Goal: Task Accomplishment & Management: Complete application form

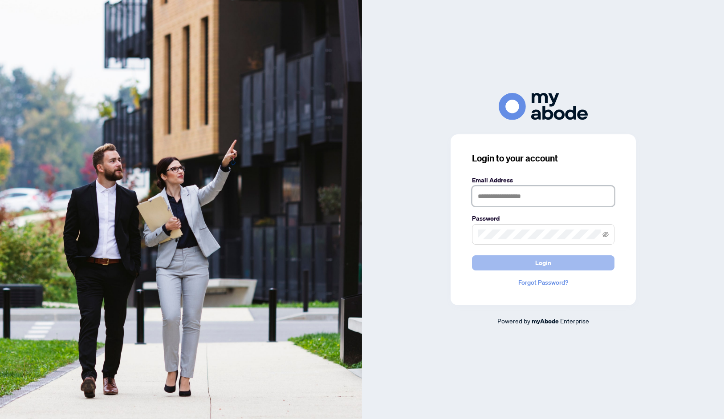
type input "**********"
click at [535, 266] on span "Login" at bounding box center [543, 263] width 16 height 14
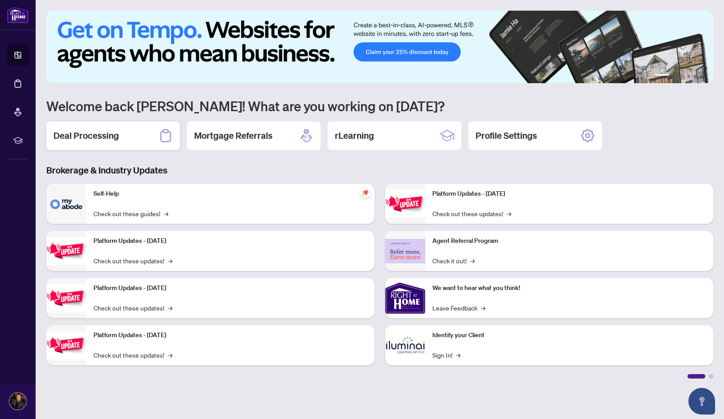
click at [90, 134] on h2 "Deal Processing" at bounding box center [85, 136] width 65 height 12
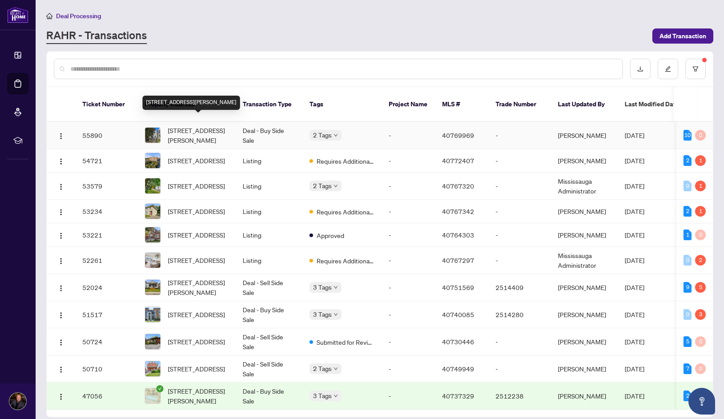
click at [201, 127] on span "[STREET_ADDRESS][PERSON_NAME]" at bounding box center [198, 136] width 61 height 20
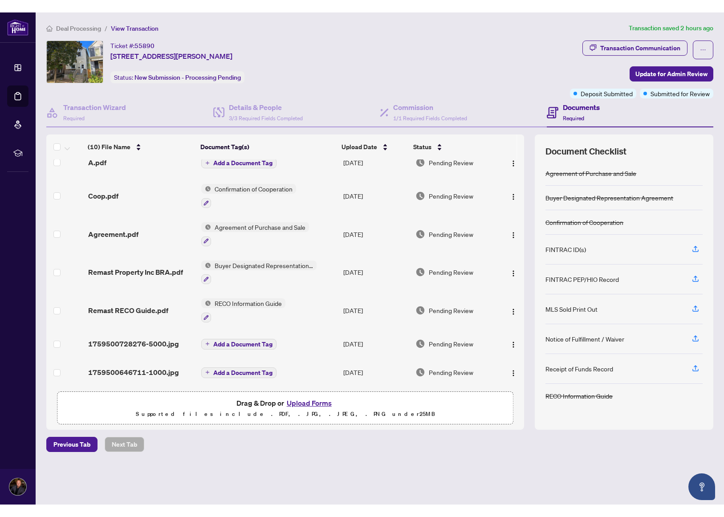
scroll to position [83, 0]
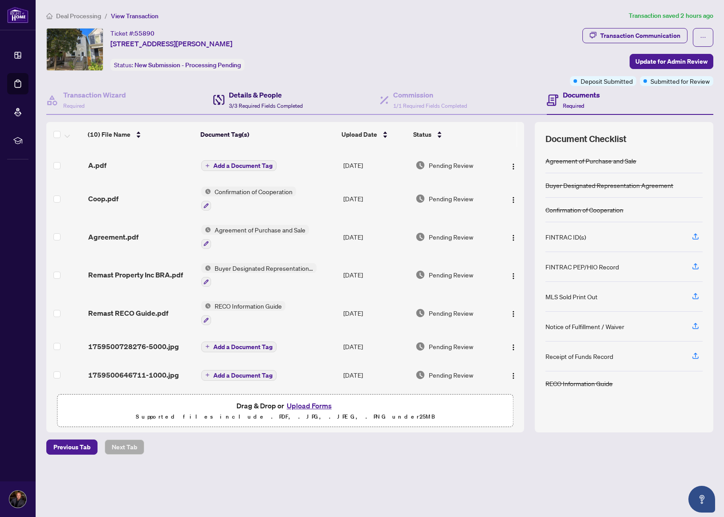
click at [256, 95] on h4 "Details & People" at bounding box center [266, 94] width 74 height 11
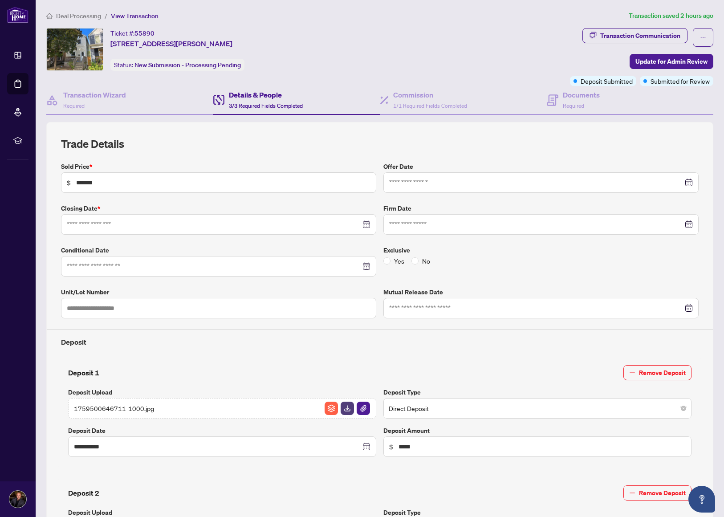
type input "**********"
click at [403, 102] on span "1/1 Required Fields Completed" at bounding box center [430, 105] width 74 height 7
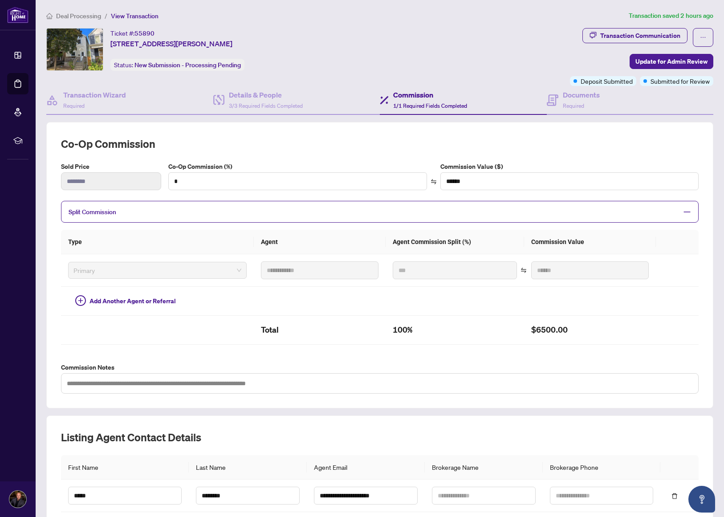
click at [158, 32] on div "Ticket #: 55890 [STREET_ADDRESS][PERSON_NAME]" at bounding box center [171, 38] width 122 height 21
drag, startPoint x: 158, startPoint y: 32, endPoint x: 122, endPoint y: 33, distance: 35.6
click at [122, 33] on div "Ticket #: 55890 [STREET_ADDRESS][PERSON_NAME]" at bounding box center [171, 38] width 122 height 21
click at [572, 98] on h4 "Documents" at bounding box center [581, 94] width 37 height 11
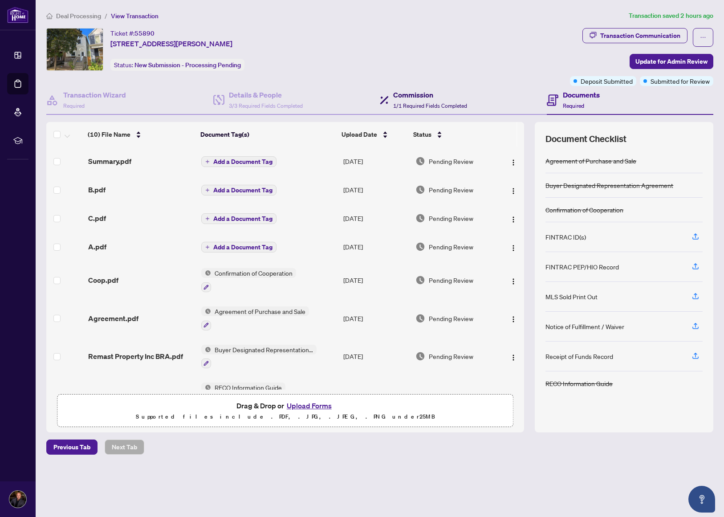
click at [414, 97] on h4 "Commission" at bounding box center [430, 94] width 74 height 11
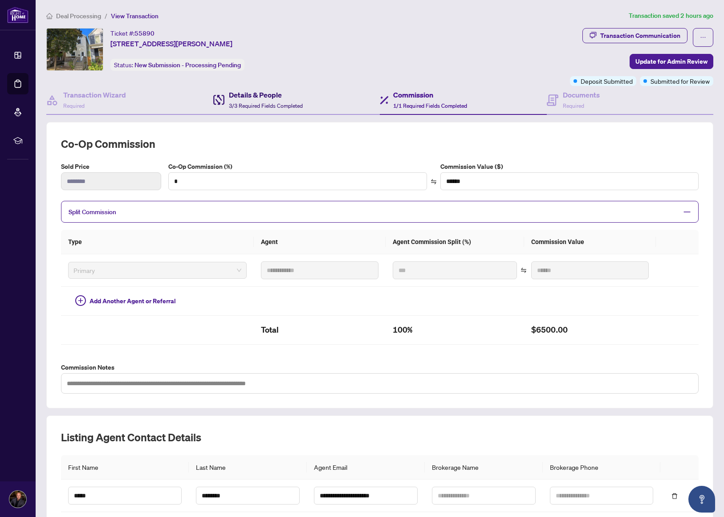
click at [247, 93] on h4 "Details & People" at bounding box center [266, 94] width 74 height 11
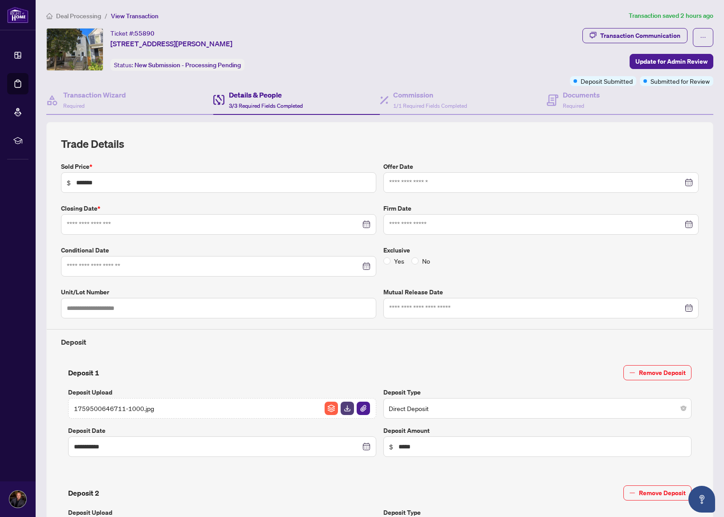
type input "**********"
click at [412, 96] on h4 "Commission" at bounding box center [430, 94] width 74 height 11
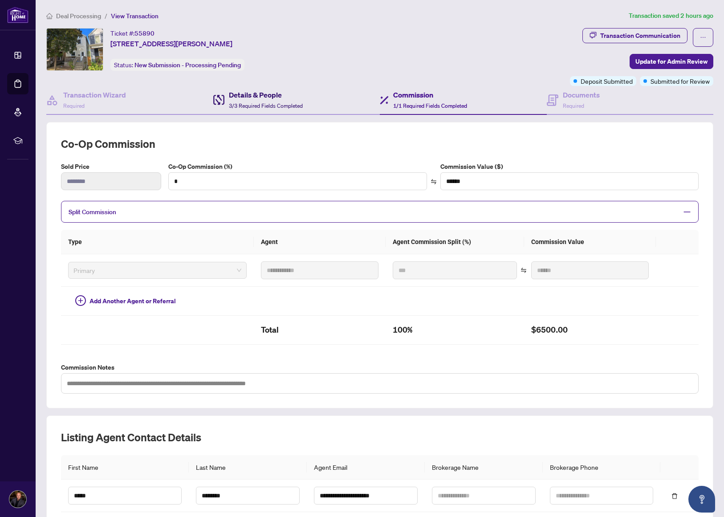
click at [259, 93] on h4 "Details & People" at bounding box center [266, 94] width 74 height 11
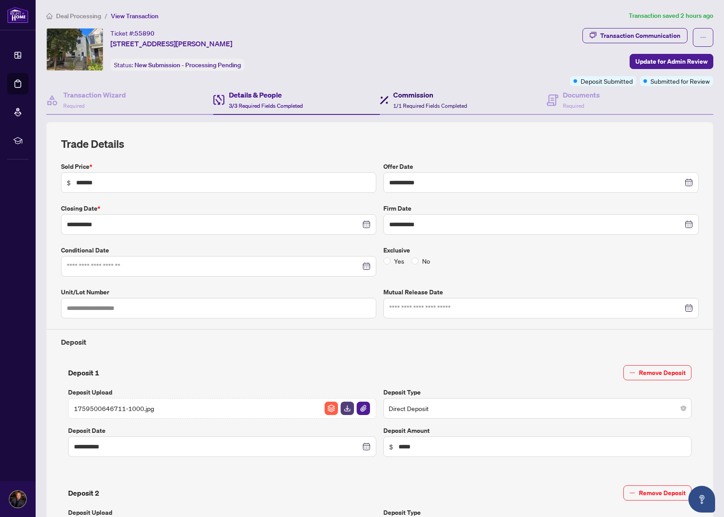
click at [424, 96] on h4 "Commission" at bounding box center [430, 94] width 74 height 11
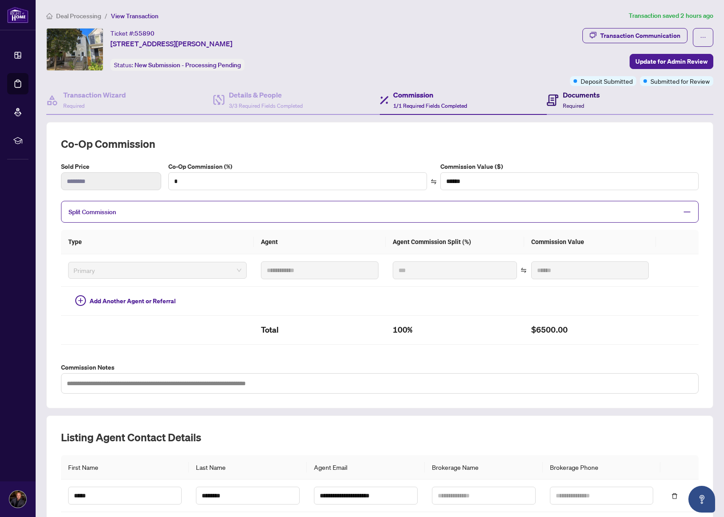
click at [568, 96] on h4 "Documents" at bounding box center [581, 94] width 37 height 11
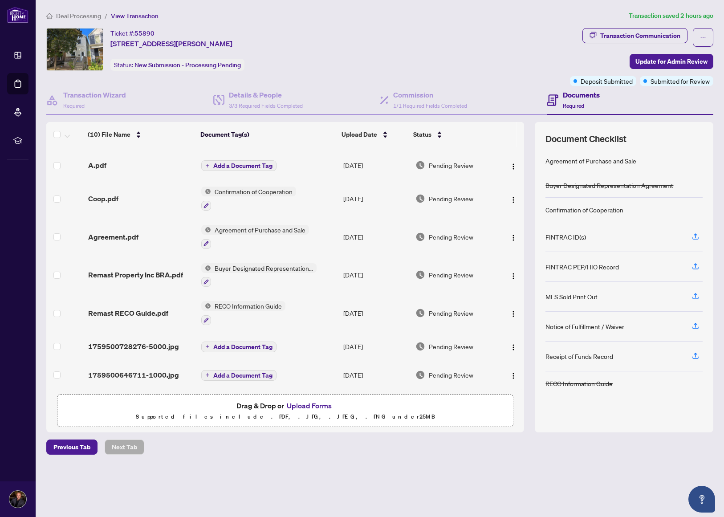
scroll to position [83, 0]
click at [111, 198] on span "Coop.pdf" at bounding box center [103, 198] width 30 height 11
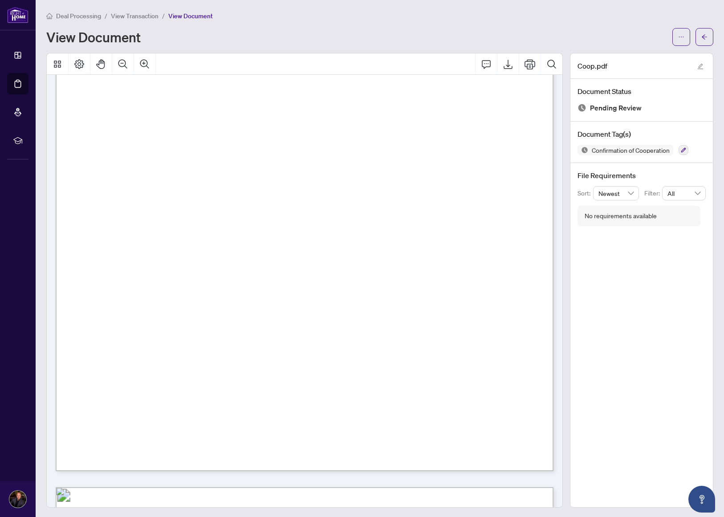
scroll to position [244, 0]
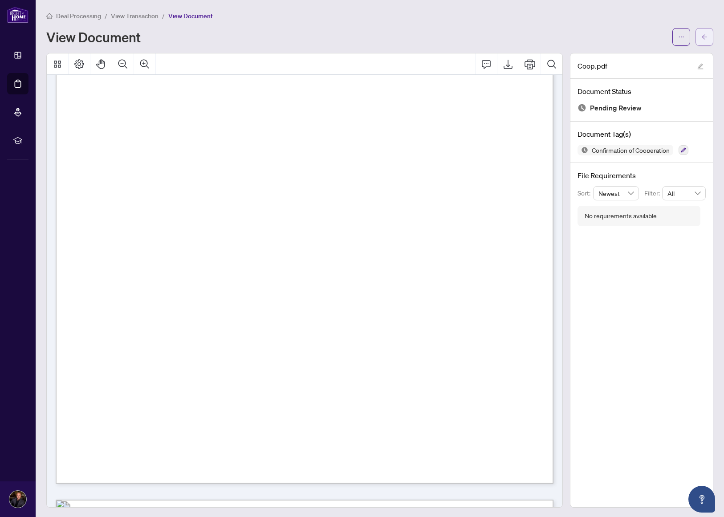
click at [700, 38] on button "button" at bounding box center [704, 37] width 18 height 18
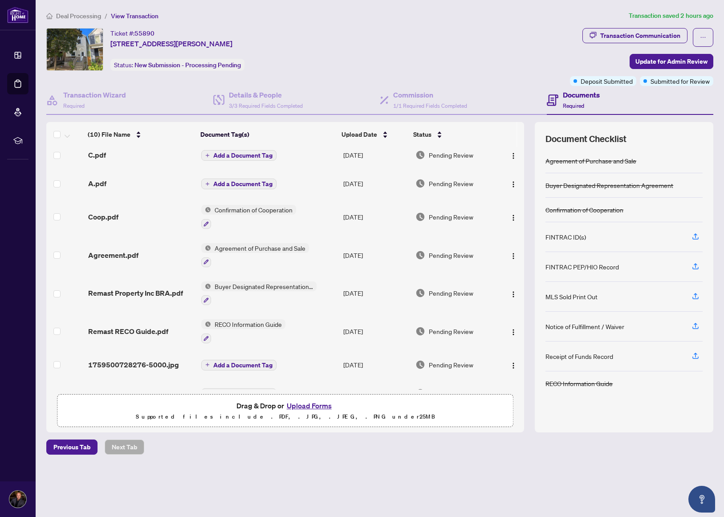
scroll to position [83, 0]
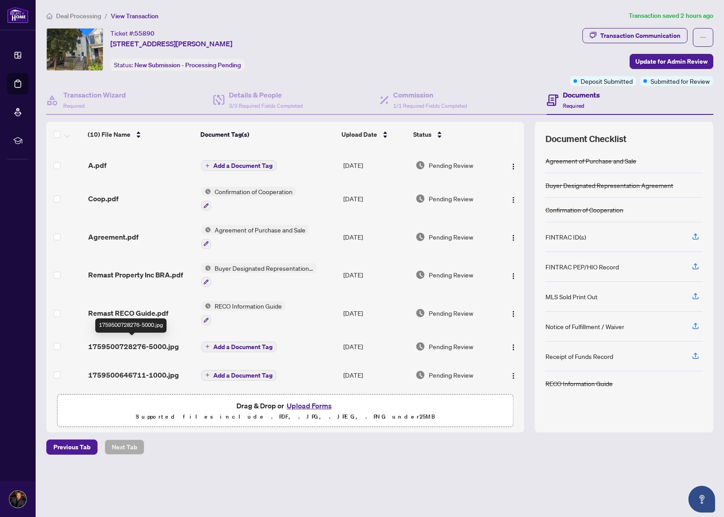
click at [127, 341] on span "1759500728276-5000.jpg" at bounding box center [133, 346] width 91 height 11
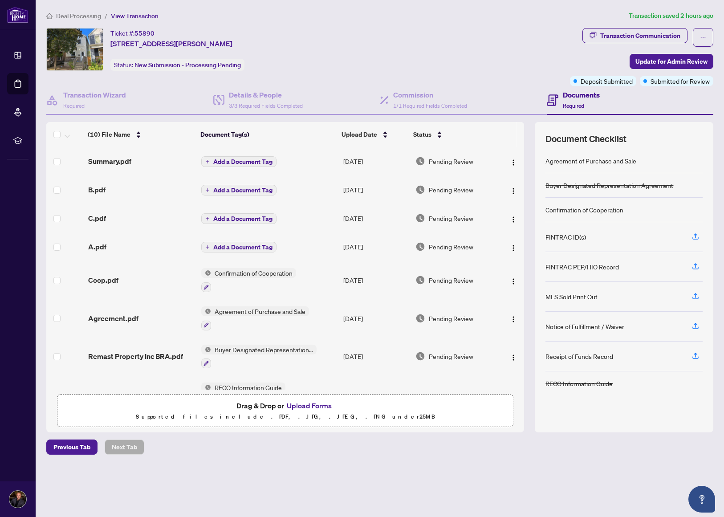
scroll to position [83, 0]
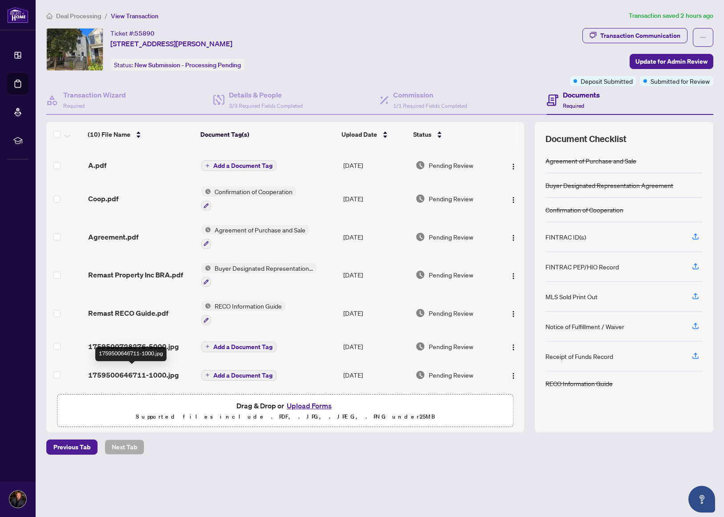
click at [152, 373] on span "1759500646711-1000.jpg" at bounding box center [133, 374] width 91 height 11
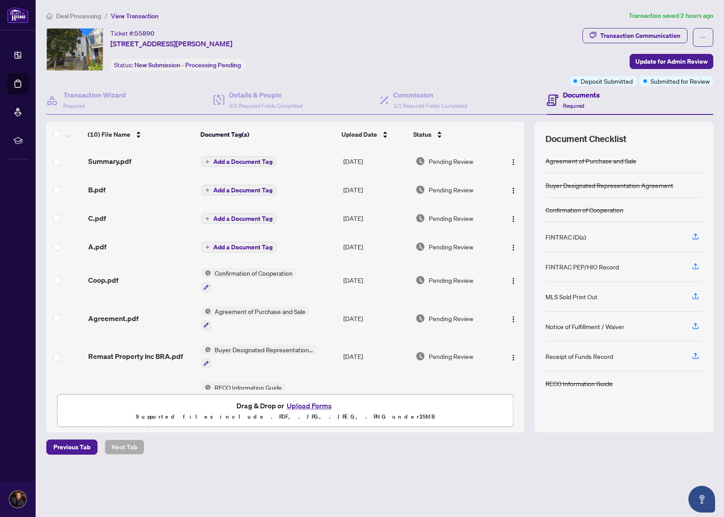
scroll to position [0, 0]
click at [93, 246] on span "A.pdf" at bounding box center [97, 246] width 18 height 11
click at [101, 161] on span "Summary.pdf" at bounding box center [109, 161] width 43 height 11
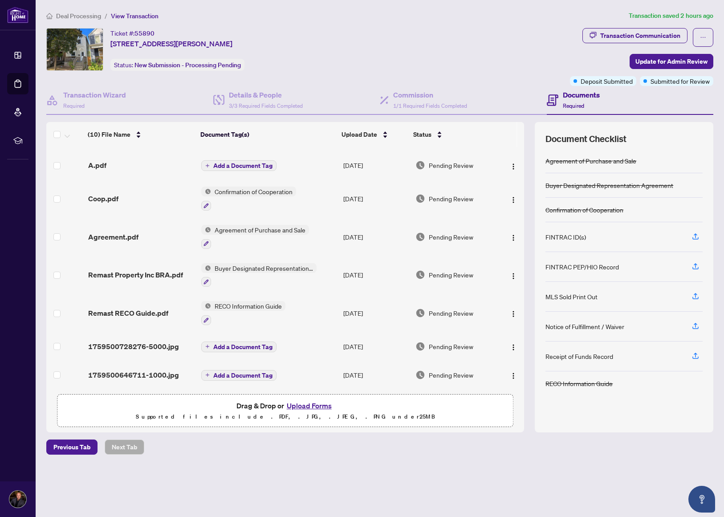
click at [239, 344] on span "Add a Document Tag" at bounding box center [242, 347] width 59 height 6
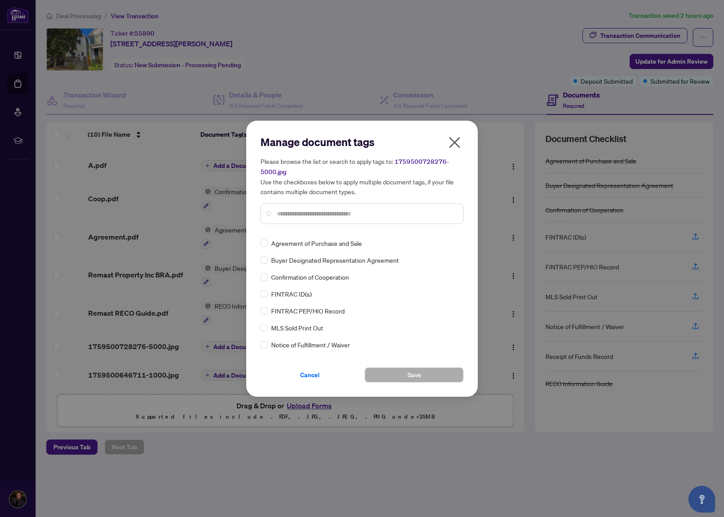
click at [460, 142] on icon "close" at bounding box center [454, 142] width 14 height 14
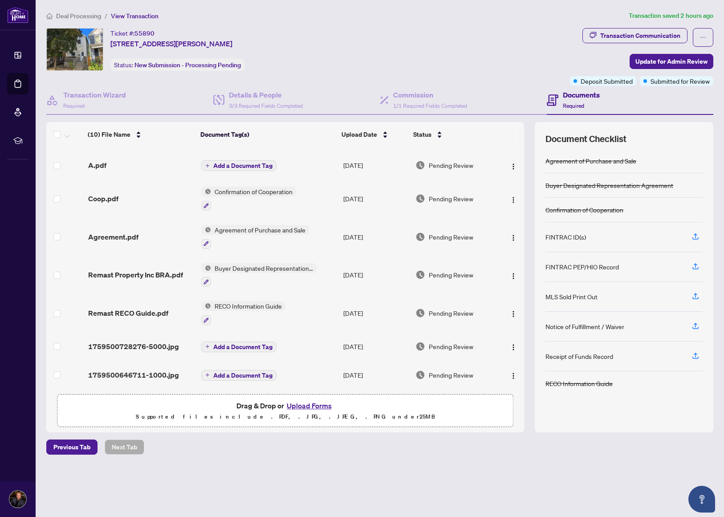
click at [237, 162] on span "Add a Document Tag" at bounding box center [242, 165] width 59 height 6
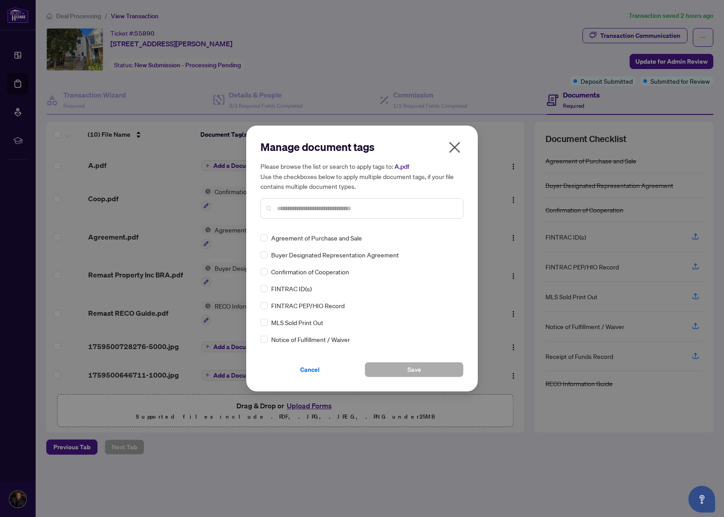
click at [337, 220] on div "Manage document tags Please browse the list or search to apply tags to: A.pdf U…" at bounding box center [361, 183] width 203 height 86
click at [344, 208] on input "text" at bounding box center [366, 208] width 179 height 10
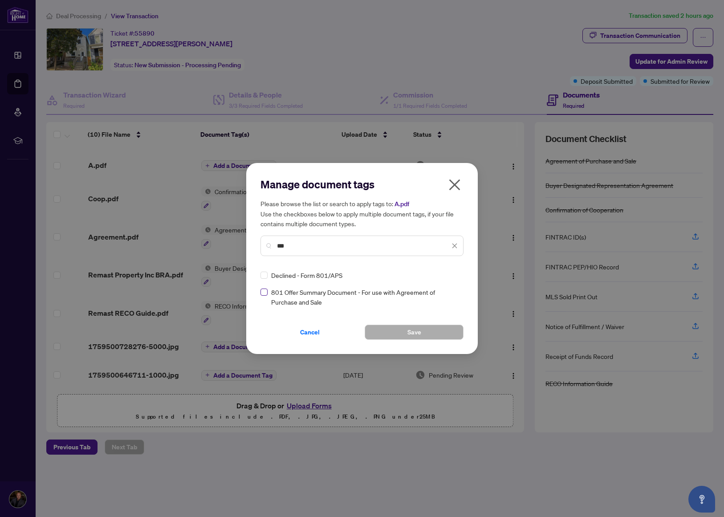
type input "***"
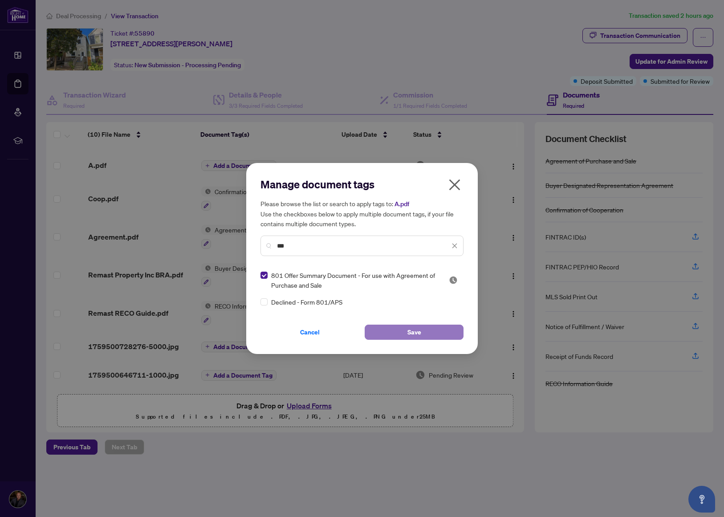
click at [416, 330] on span "Save" at bounding box center [414, 332] width 14 height 14
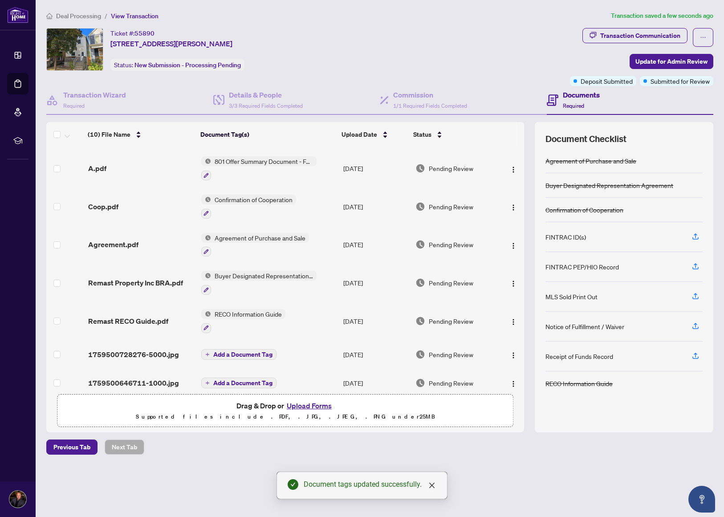
scroll to position [93, 0]
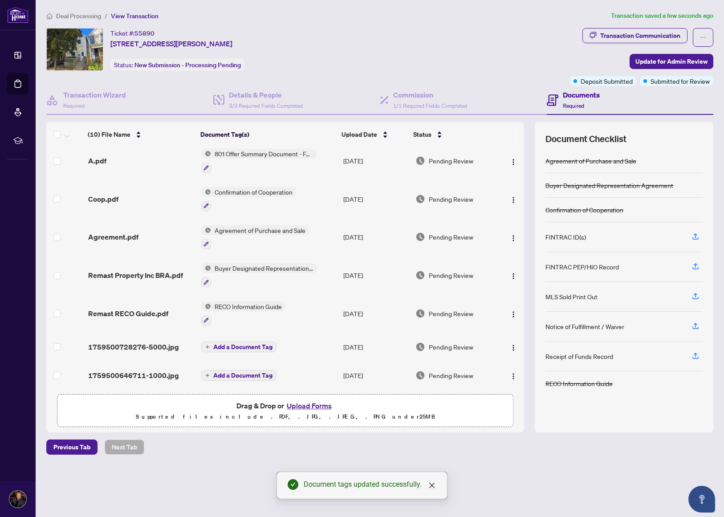
click at [238, 344] on span "Add a Document Tag" at bounding box center [242, 347] width 59 height 6
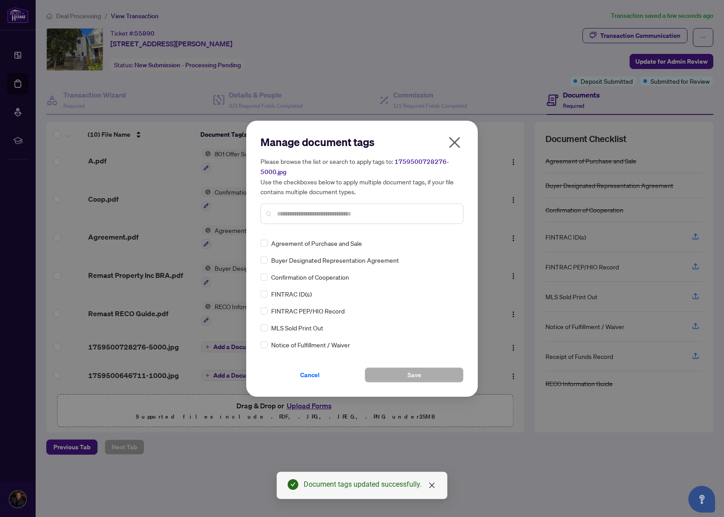
click at [317, 211] on input "text" at bounding box center [366, 214] width 179 height 10
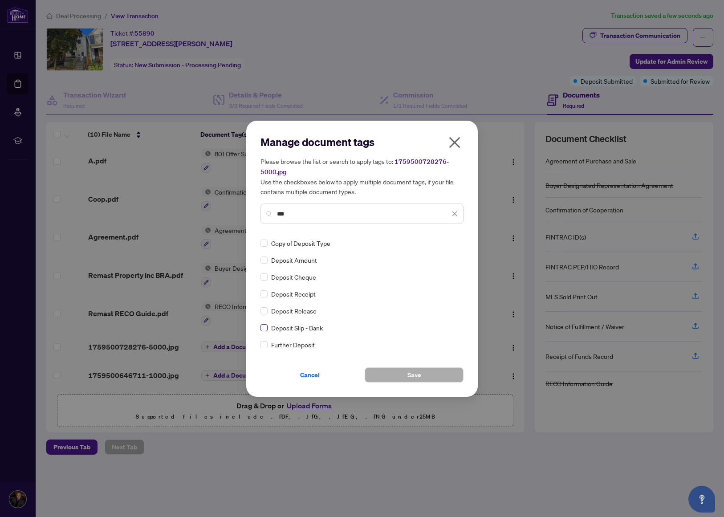
type input "***"
click at [433, 377] on button "Save" at bounding box center [413, 374] width 99 height 15
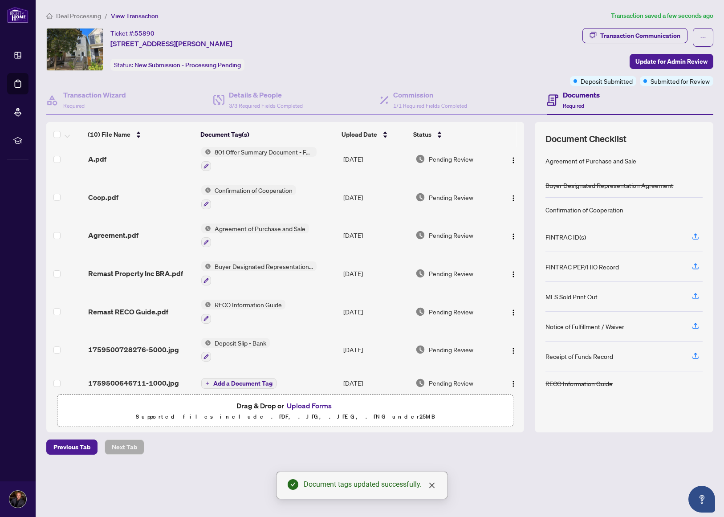
scroll to position [102, 0]
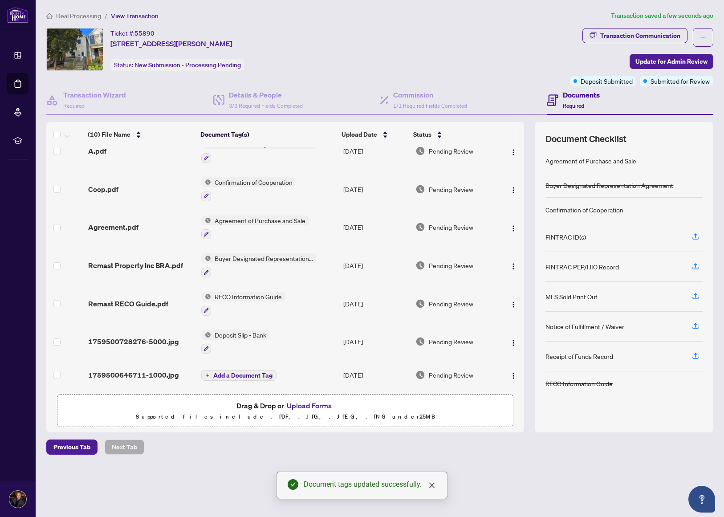
click at [241, 373] on span "Add a Document Tag" at bounding box center [242, 375] width 59 height 6
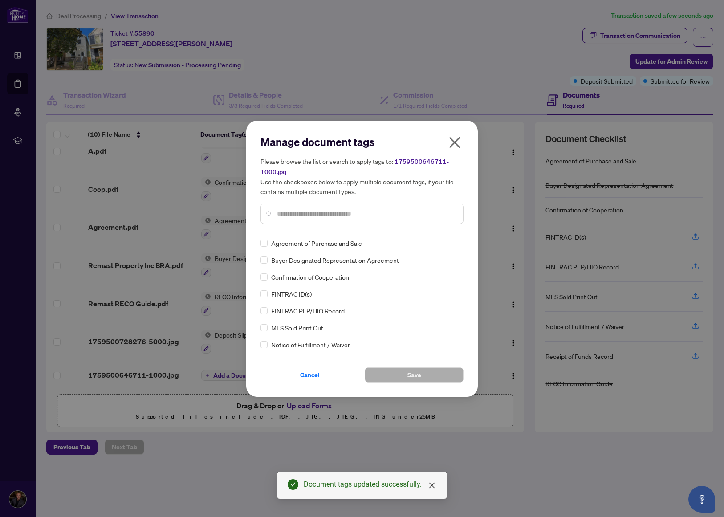
click at [332, 215] on input "text" at bounding box center [366, 214] width 179 height 10
type input "***"
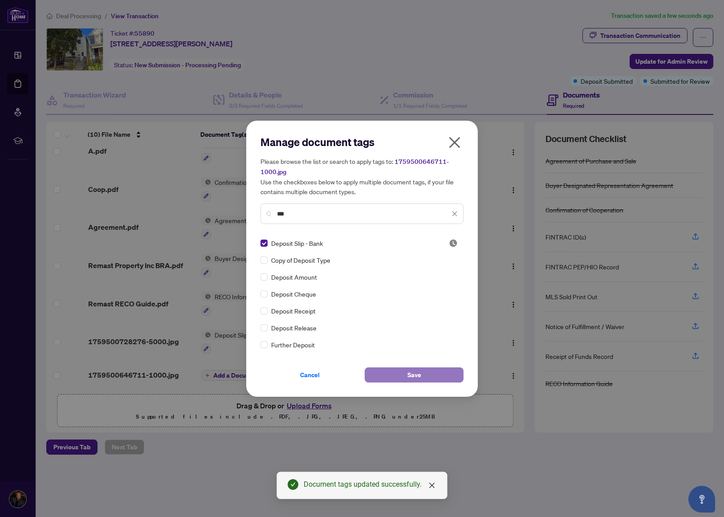
click at [412, 369] on span "Save" at bounding box center [414, 375] width 14 height 14
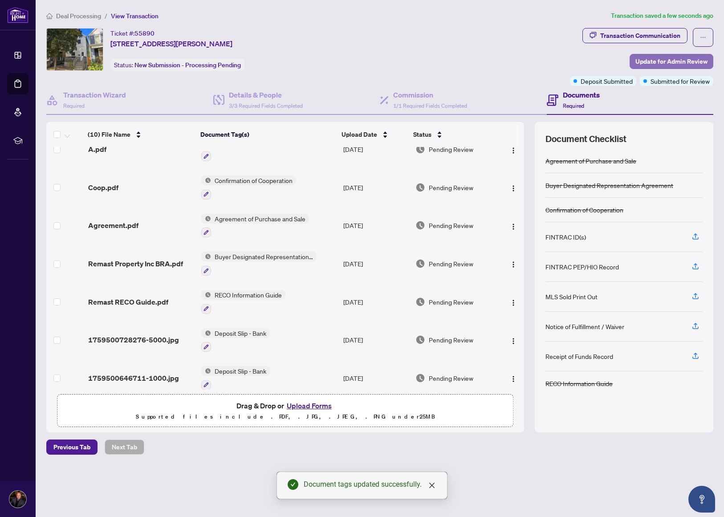
click at [670, 64] on span "Update for Admin Review" at bounding box center [671, 61] width 72 height 14
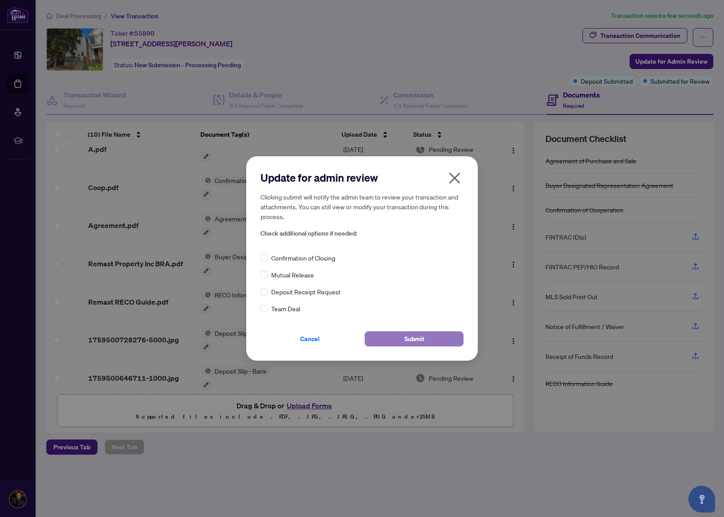
click at [425, 338] on button "Submit" at bounding box center [413, 338] width 99 height 15
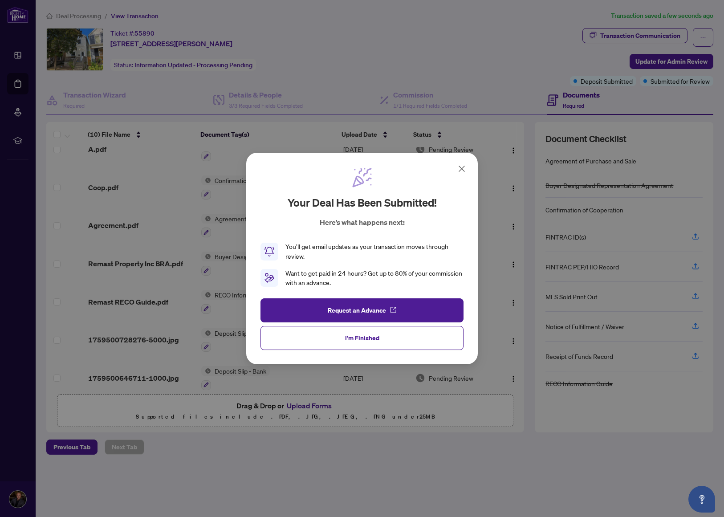
click at [463, 172] on icon at bounding box center [461, 168] width 11 height 11
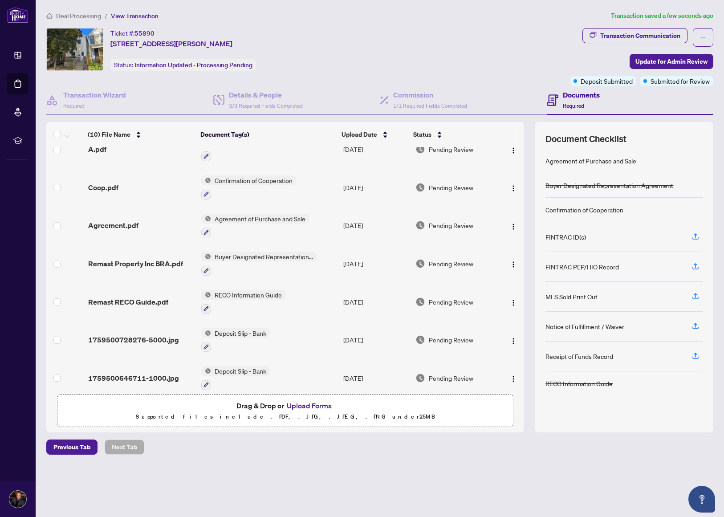
click at [239, 296] on span "RECO Information Guide" at bounding box center [248, 295] width 74 height 10
click at [117, 302] on span "Remast RECO Guide.pdf" at bounding box center [128, 301] width 80 height 11
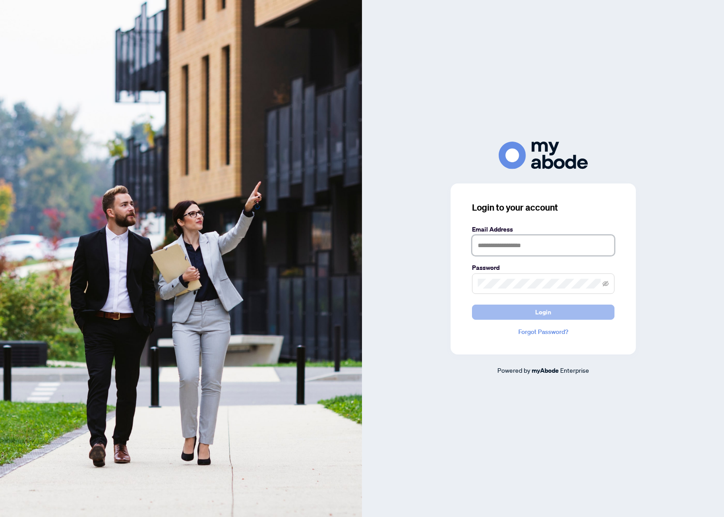
type input "**********"
click at [550, 312] on span "Login" at bounding box center [543, 312] width 16 height 14
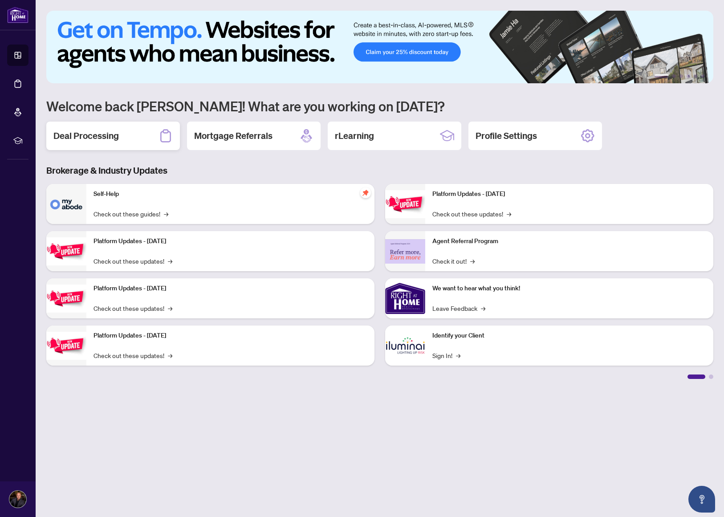
click at [93, 137] on h2 "Deal Processing" at bounding box center [85, 136] width 65 height 12
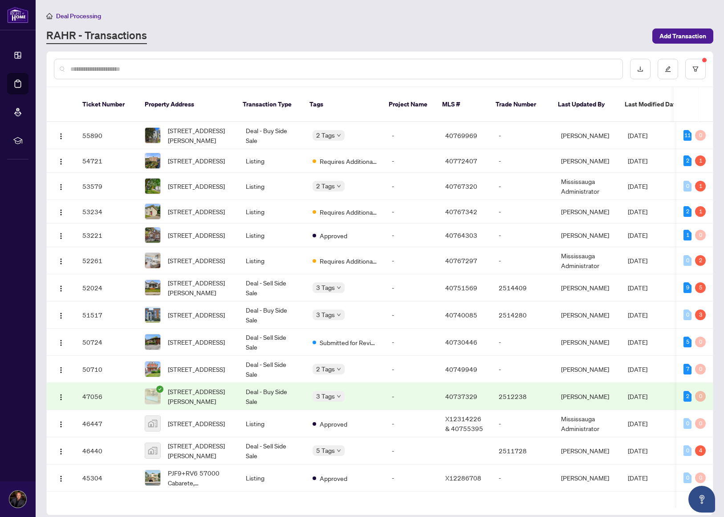
click at [153, 71] on input "text" at bounding box center [342, 69] width 545 height 10
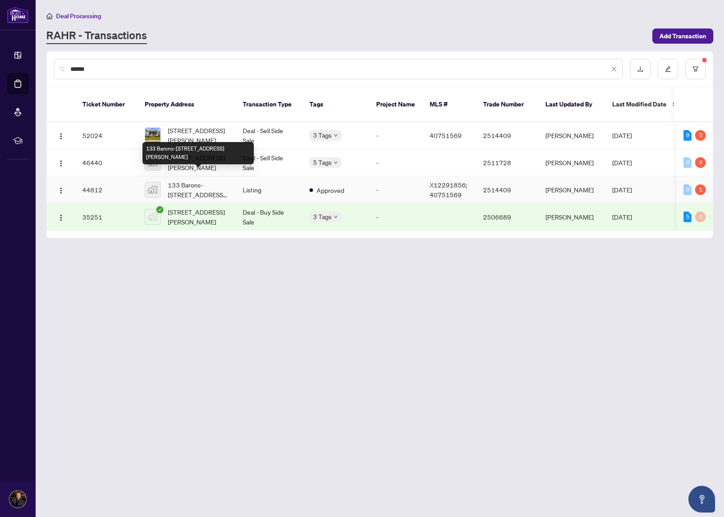
type input "******"
click at [192, 180] on span "133 Barons-[STREET_ADDRESS][PERSON_NAME]" at bounding box center [198, 190] width 61 height 20
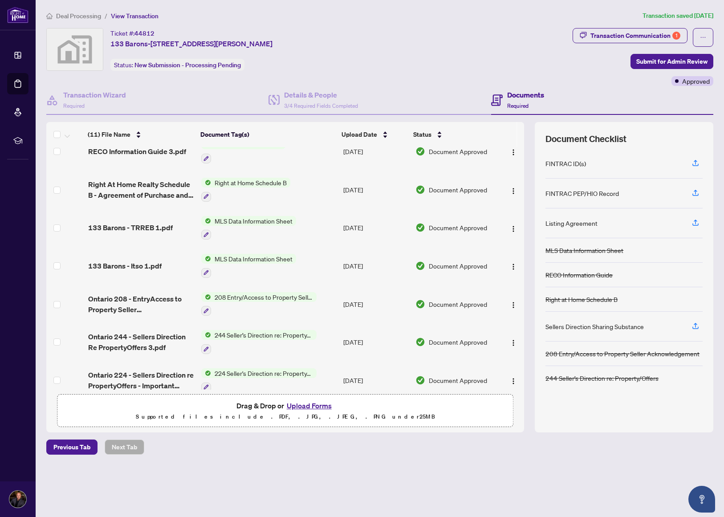
scroll to position [178, 0]
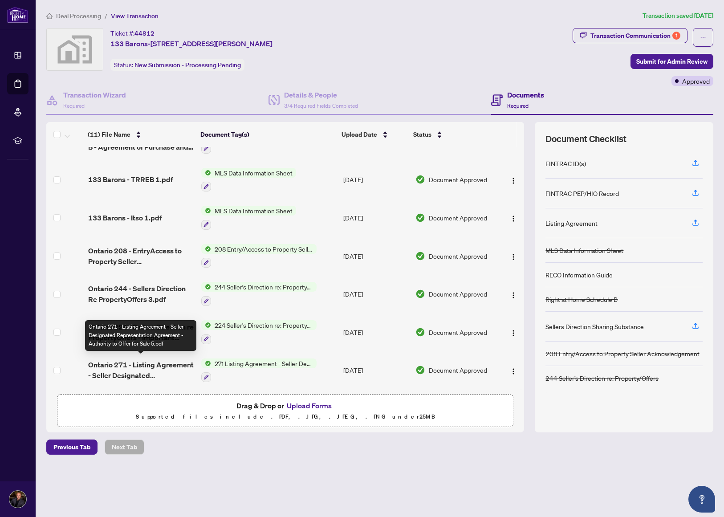
click at [126, 363] on span "Ontario 271 - Listing Agreement - Seller Designated Representation Agreement - …" at bounding box center [141, 369] width 106 height 21
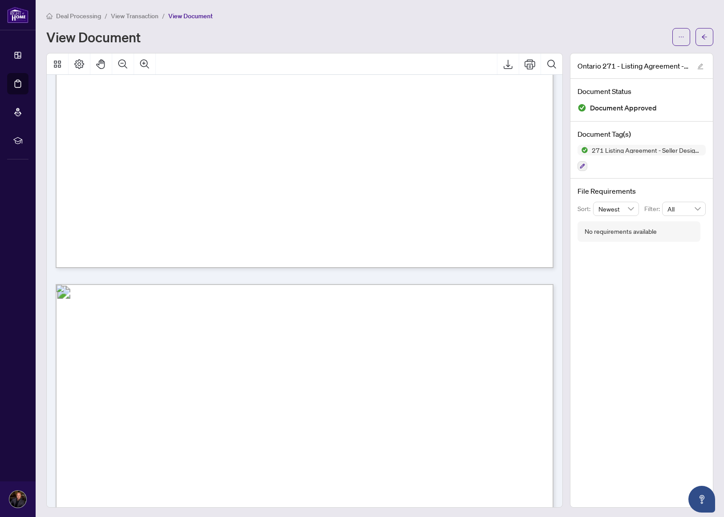
scroll to position [1782, 0]
click at [143, 13] on span "View Transaction" at bounding box center [135, 16] width 48 height 8
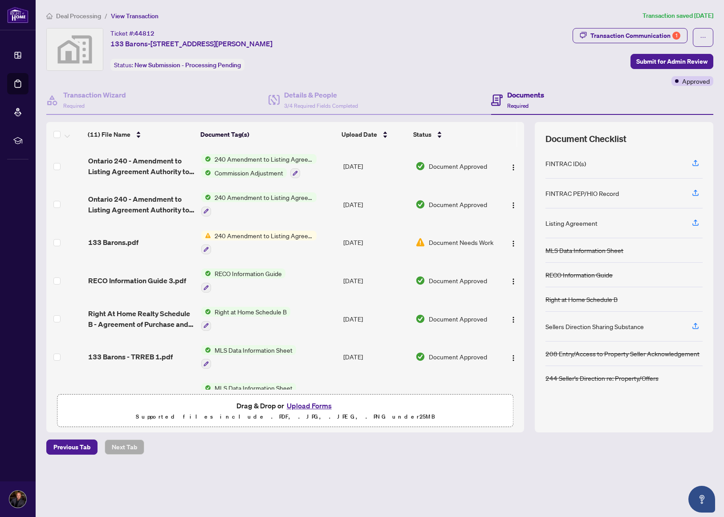
click at [72, 19] on span "Deal Processing" at bounding box center [78, 16] width 45 height 8
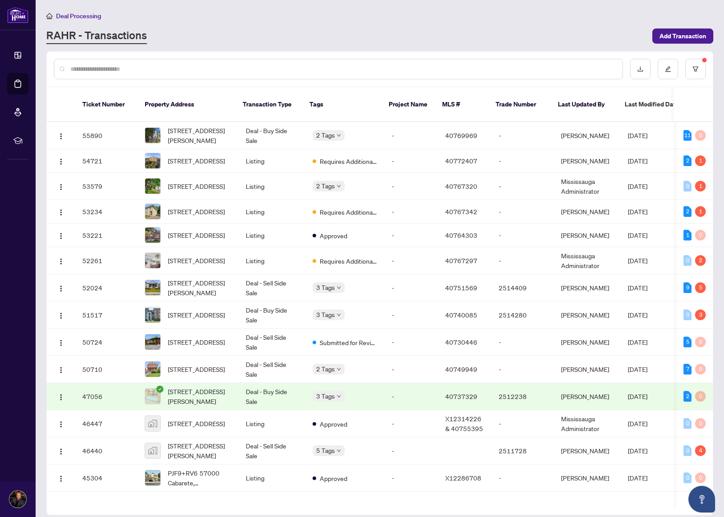
click at [167, 69] on input "text" at bounding box center [342, 69] width 545 height 10
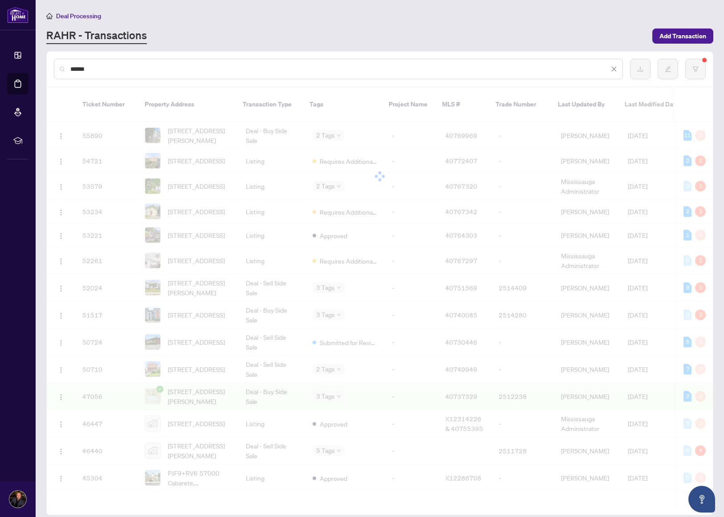
type input "******"
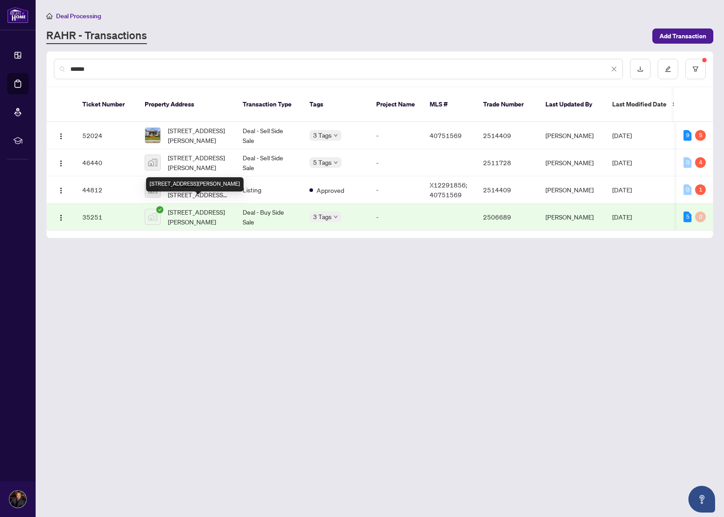
click at [193, 207] on span "133 Barons Ave N, Hamilton, ON, Canada" at bounding box center [198, 217] width 61 height 20
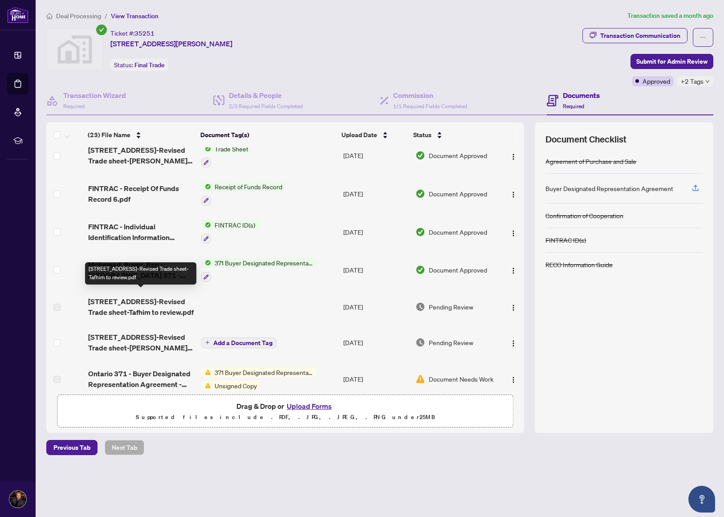
scroll to position [299, 0]
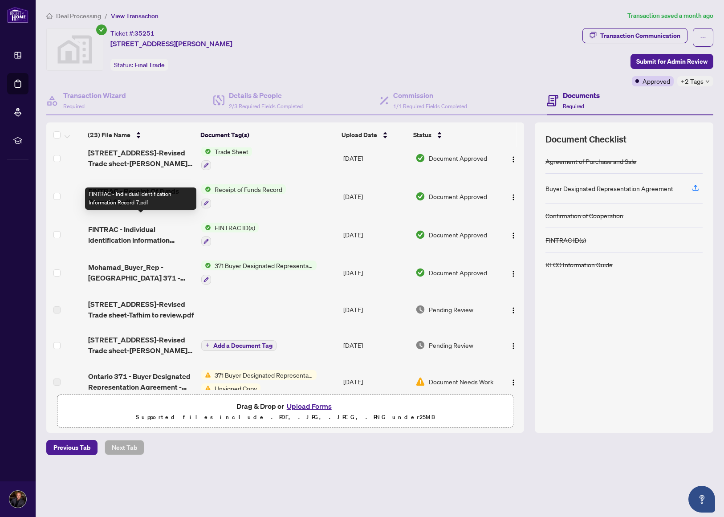
click at [125, 229] on span "FINTRAC - Individual Identification Information Record 7.pdf" at bounding box center [141, 234] width 106 height 21
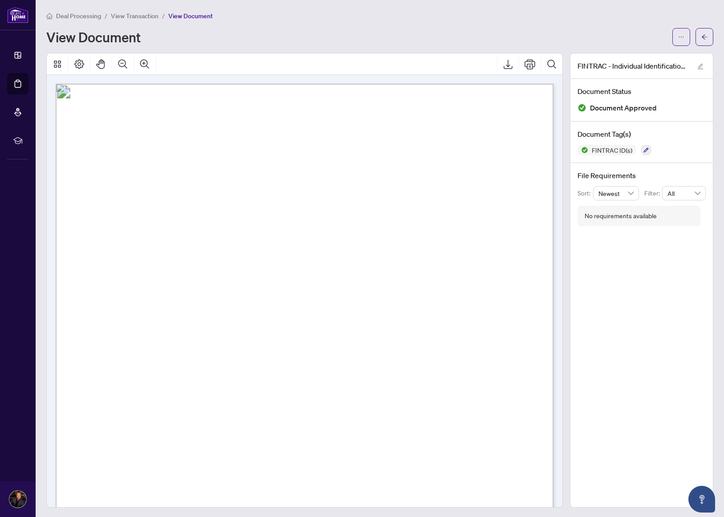
click at [145, 17] on span "View Transaction" at bounding box center [135, 16] width 48 height 8
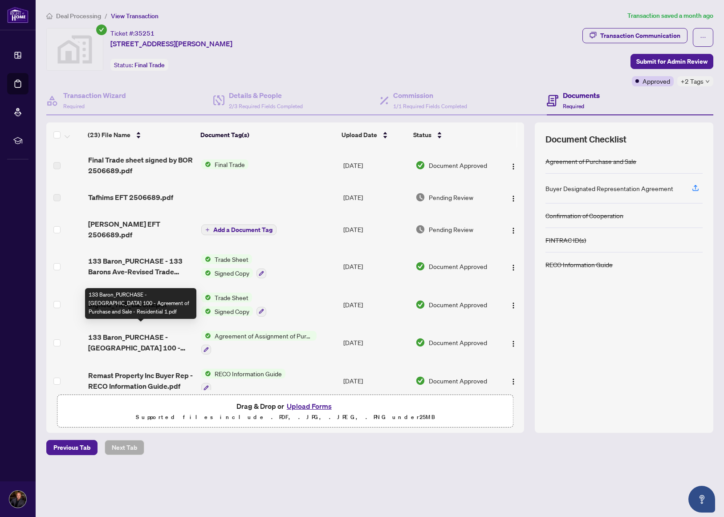
click at [125, 332] on span "133 Baron_PURCHASE - Ontario 100 - Agreement of Purchase and Sale - Residential…" at bounding box center [141, 342] width 106 height 21
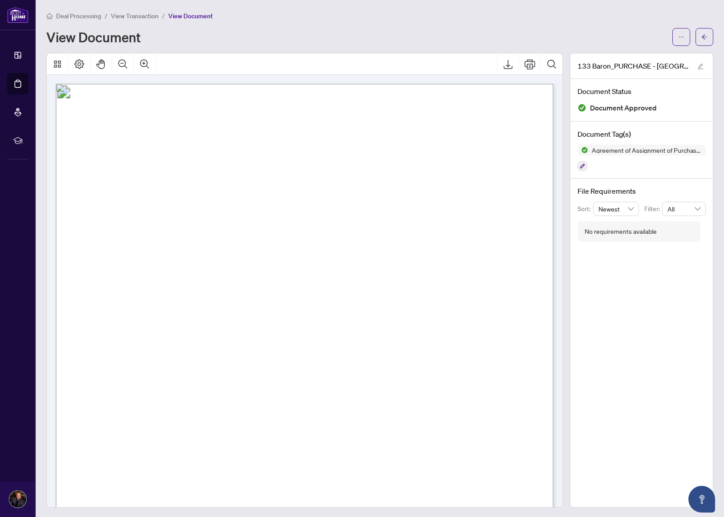
drag, startPoint x: 237, startPoint y: 190, endPoint x: 184, endPoint y: 190, distance: 53.4
click at [77, 16] on span "Deal Processing" at bounding box center [78, 16] width 45 height 8
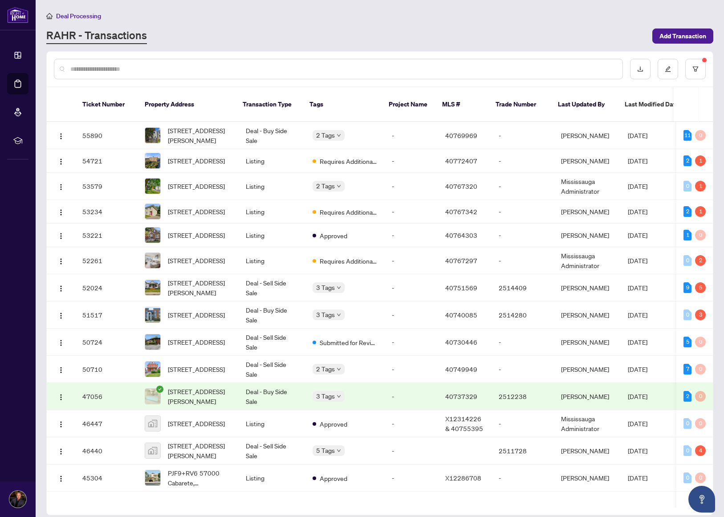
click at [217, 68] on input "text" at bounding box center [342, 69] width 545 height 10
type input "***"
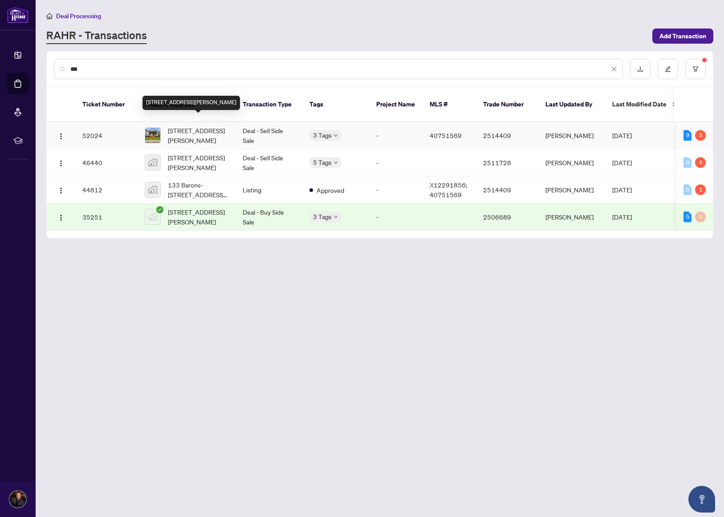
click at [193, 127] on span "[STREET_ADDRESS][PERSON_NAME]" at bounding box center [198, 136] width 61 height 20
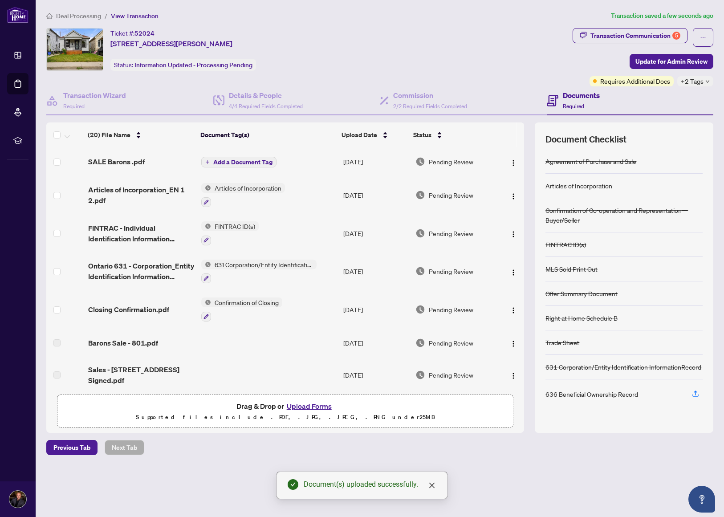
click at [238, 160] on span "Add a Document Tag" at bounding box center [242, 162] width 59 height 6
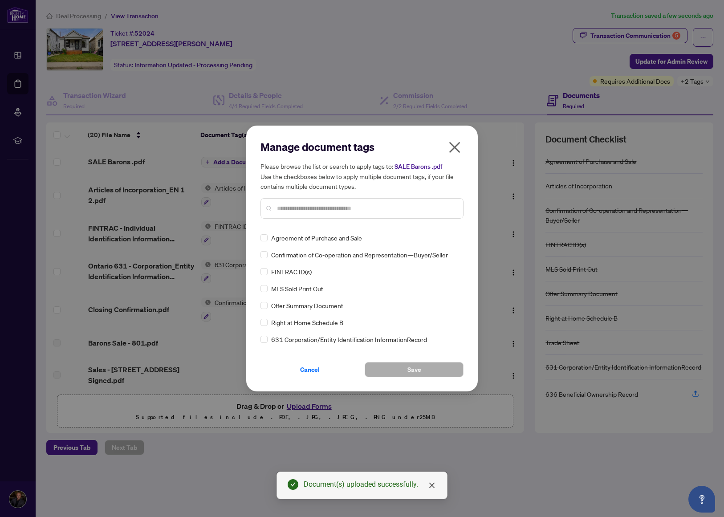
click at [297, 208] on input "text" at bounding box center [366, 208] width 179 height 10
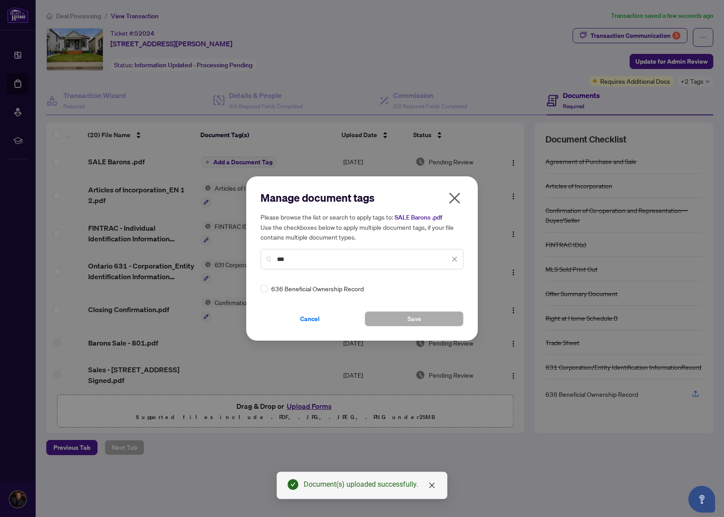
type input "***"
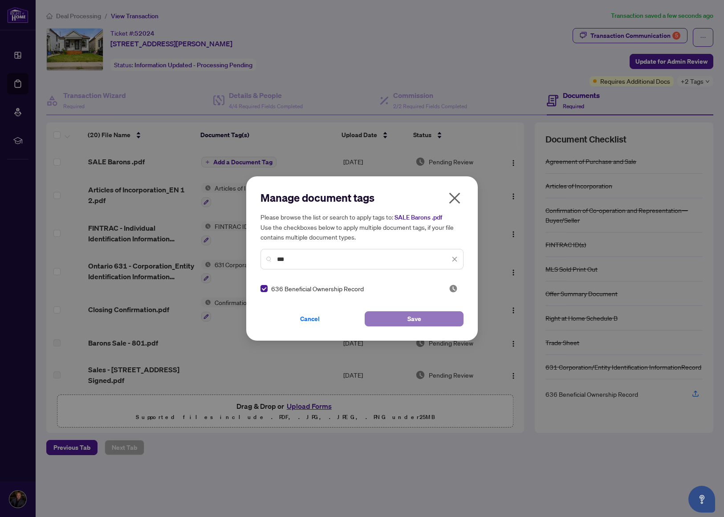
click at [421, 319] on button "Save" at bounding box center [413, 318] width 99 height 15
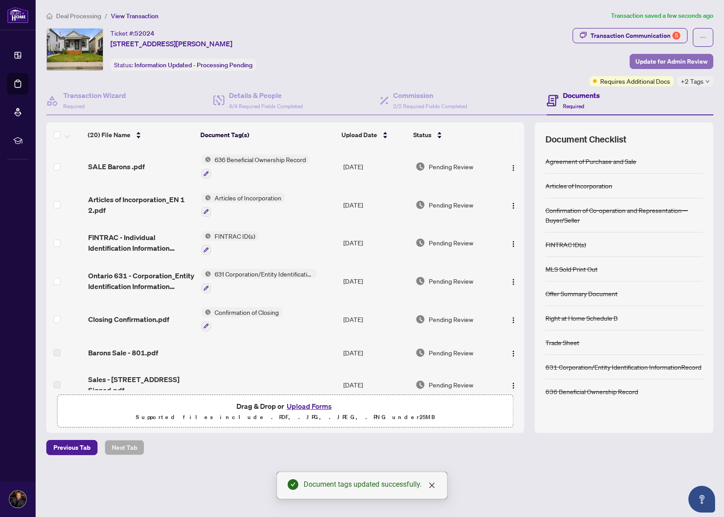
click at [657, 59] on span "Update for Admin Review" at bounding box center [671, 61] width 72 height 14
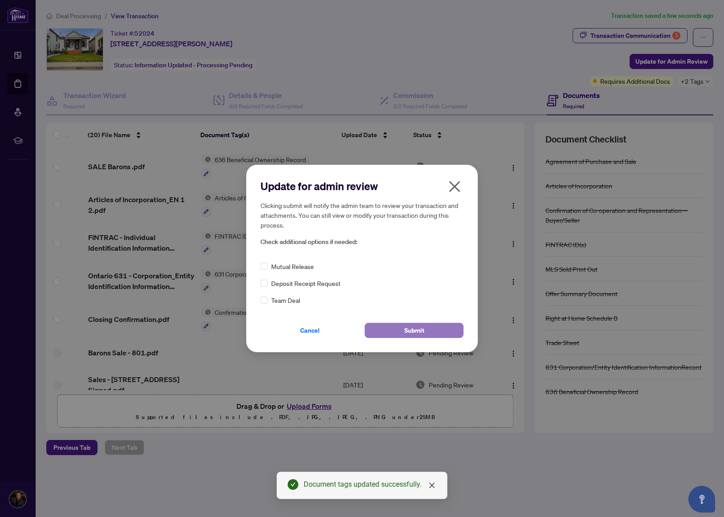
click at [424, 332] on button "Submit" at bounding box center [413, 330] width 99 height 15
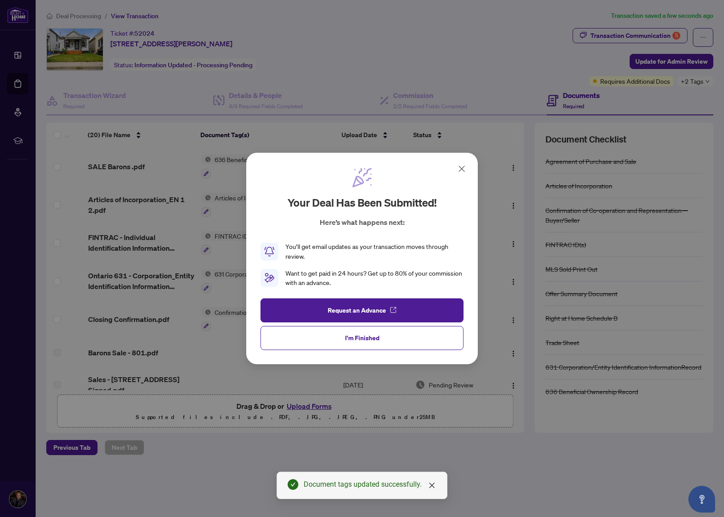
click at [466, 170] on icon at bounding box center [461, 168] width 11 height 11
